Goal: Transaction & Acquisition: Purchase product/service

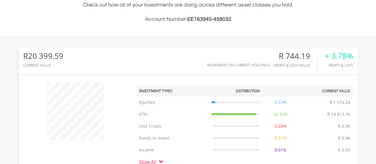
scroll to position [298, 0]
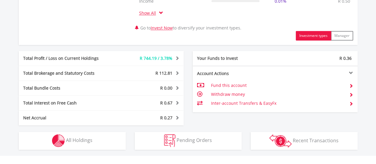
click at [176, 57] on span at bounding box center [177, 58] width 6 height 4
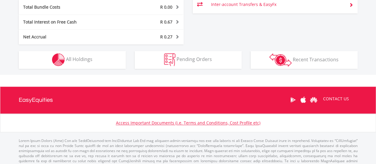
scroll to position [404, 0]
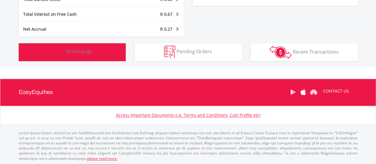
click at [73, 50] on span "All Holdings" at bounding box center [79, 51] width 26 height 7
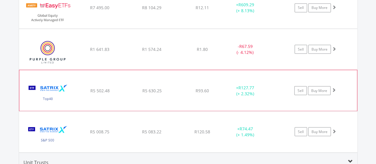
scroll to position [483, 0]
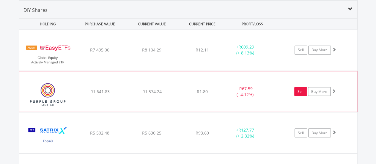
click at [300, 92] on link "Sell" at bounding box center [301, 91] width 12 height 9
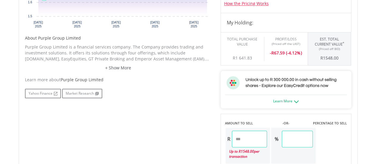
scroll to position [298, 0]
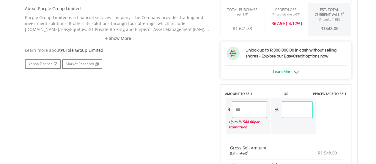
drag, startPoint x: 261, startPoint y: 109, endPoint x: 219, endPoint y: 109, distance: 42.3
click at [219, 109] on div "Last Updated Price: 15-min. Delay* Price Update Cost: 2 Credits Request A Price…" at bounding box center [286, 75] width 140 height 365
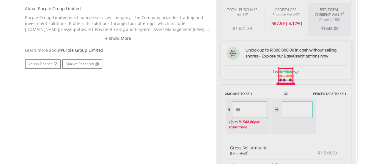
click at [354, 65] on div "Last Updated Price: 15-min. Delay* Price Update Cost: 2 Credits Request A Price…" at bounding box center [286, 75] width 140 height 365
type input "******"
type input "*****"
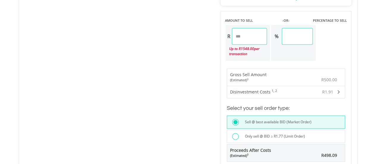
scroll to position [357, 0]
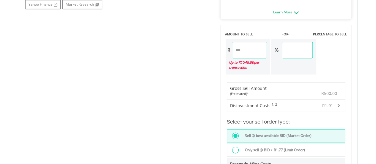
drag, startPoint x: 257, startPoint y: 49, endPoint x: 224, endPoint y: 51, distance: 33.4
click at [224, 51] on div "AMOUNT TO SELL -OR- PERCENTAGE TO SELL R ****** Up to R 1548.00 per transaction…" at bounding box center [286, 50] width 131 height 50
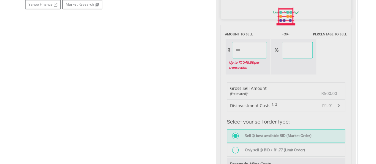
type input "******"
type input "*****"
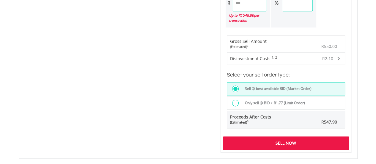
scroll to position [417, 0]
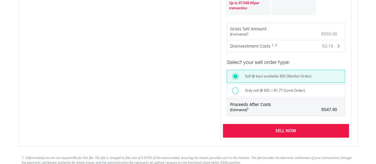
click at [295, 124] on div "Sell Now" at bounding box center [286, 131] width 126 height 14
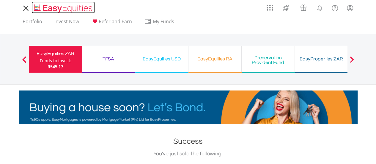
click at [69, 6] on img "Home page" at bounding box center [64, 9] width 62 height 10
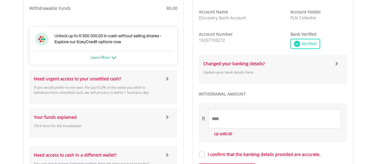
scroll to position [305, 0]
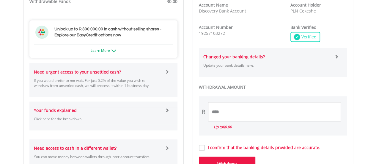
drag, startPoint x: 105, startPoint y: 72, endPoint x: 112, endPoint y: 73, distance: 7.2
click at [106, 73] on strong "Need urgent access to your unsettled cash?" at bounding box center [77, 72] width 87 height 6
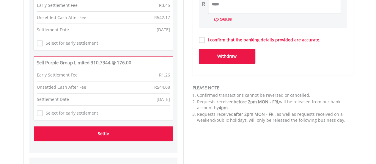
scroll to position [453, 0]
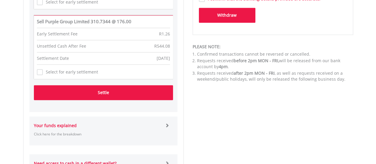
click at [96, 94] on button "Settle" at bounding box center [103, 92] width 139 height 15
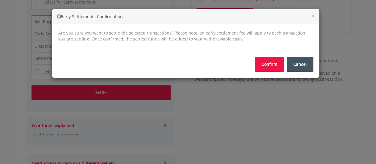
click at [265, 66] on button "Confirm" at bounding box center [269, 64] width 29 height 15
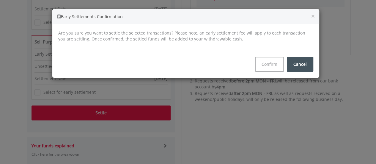
scroll to position [424, 0]
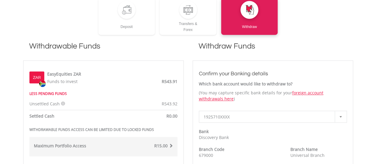
scroll to position [179, 0]
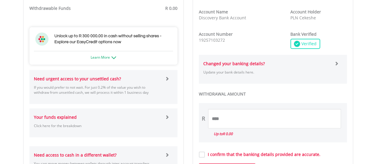
scroll to position [327, 0]
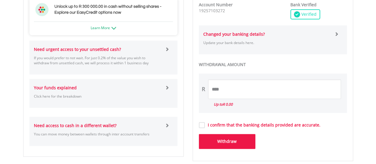
click at [168, 48] on span at bounding box center [167, 49] width 4 height 4
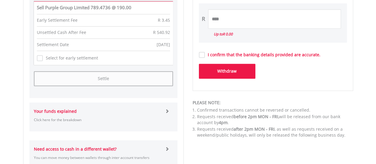
scroll to position [387, 0]
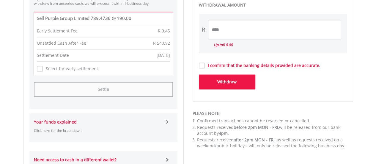
click at [47, 70] on label "Select for early settlement" at bounding box center [70, 69] width 55 height 6
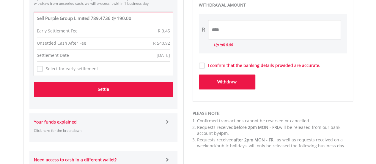
click at [104, 88] on button "Settle" at bounding box center [103, 89] width 139 height 15
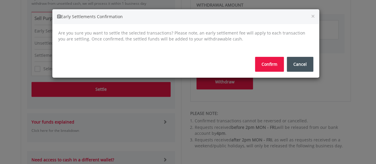
click at [268, 66] on button "Confirm" at bounding box center [269, 64] width 29 height 15
